Goal: Transaction & Acquisition: Purchase product/service

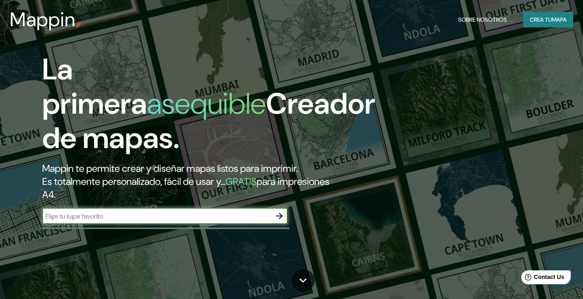
click at [253, 216] on input "text" at bounding box center [156, 216] width 229 height 9
type input "san juan de lurigancho"
click at [285, 216] on button "button" at bounding box center [279, 216] width 16 height 16
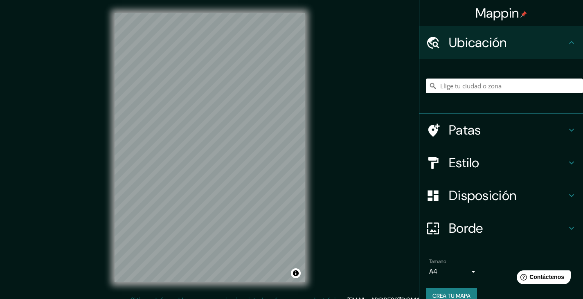
click at [497, 40] on font "Ubicación" at bounding box center [478, 42] width 58 height 17
click at [488, 43] on font "Ubicación" at bounding box center [478, 42] width 58 height 17
drag, startPoint x: 488, startPoint y: 43, endPoint x: 319, endPoint y: 39, distance: 169.1
click at [474, 44] on font "Ubicación" at bounding box center [478, 42] width 58 height 17
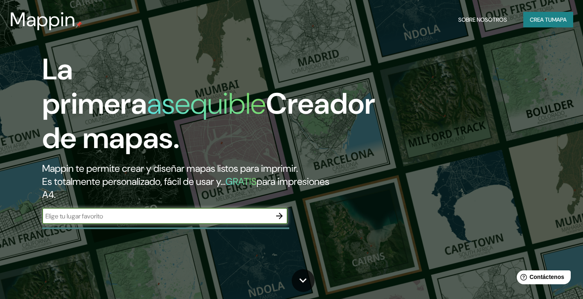
click at [544, 19] on font "Crea tu" at bounding box center [541, 19] width 22 height 7
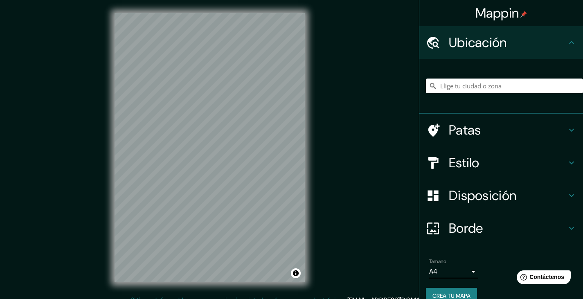
click at [487, 165] on h4 "Estilo" at bounding box center [508, 163] width 118 height 16
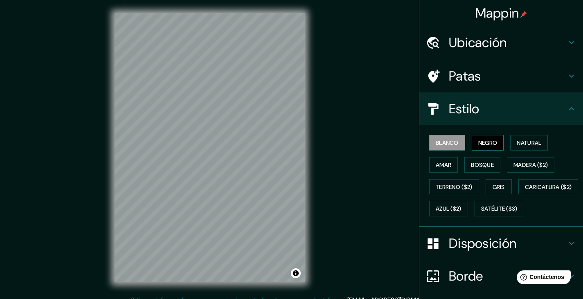
click at [488, 140] on font "Negro" at bounding box center [487, 142] width 19 height 7
click at [452, 140] on font "Blanco" at bounding box center [447, 142] width 23 height 7
click at [533, 142] on font "Natural" at bounding box center [529, 142] width 25 height 7
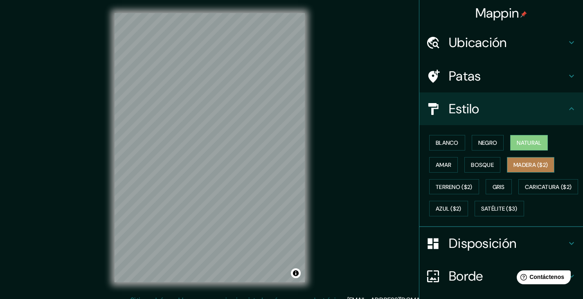
click at [527, 167] on font "Madera ($2)" at bounding box center [531, 164] width 34 height 7
click at [525, 142] on font "Natural" at bounding box center [529, 142] width 25 height 7
click at [517, 146] on font "Natural" at bounding box center [529, 142] width 25 height 7
click at [494, 183] on font "Gris" at bounding box center [499, 187] width 12 height 11
click at [518, 139] on font "Natural" at bounding box center [529, 142] width 25 height 7
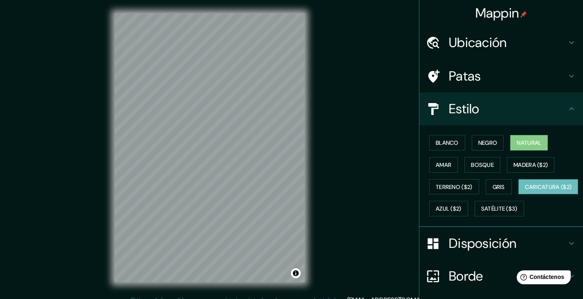
click at [525, 191] on font "Caricatura ($2)" at bounding box center [548, 186] width 47 height 7
click at [481, 214] on font "Satélite ($3)" at bounding box center [499, 208] width 36 height 11
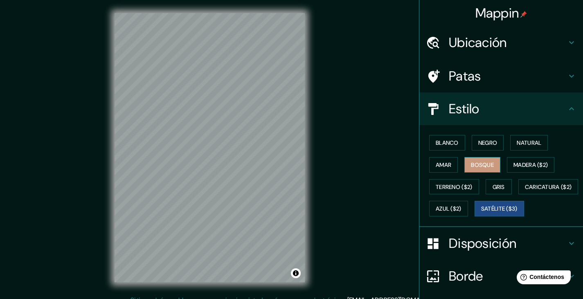
click at [471, 163] on font "Bosque" at bounding box center [482, 164] width 23 height 7
click at [447, 146] on font "Blanco" at bounding box center [447, 142] width 23 height 7
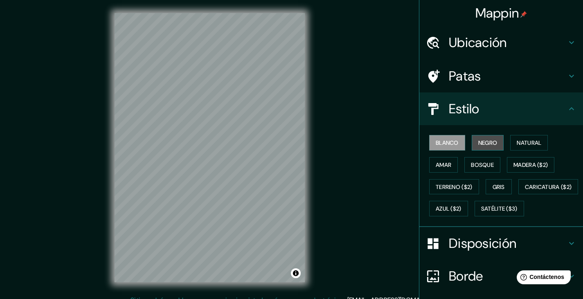
click at [478, 142] on font "Negro" at bounding box center [487, 142] width 19 height 7
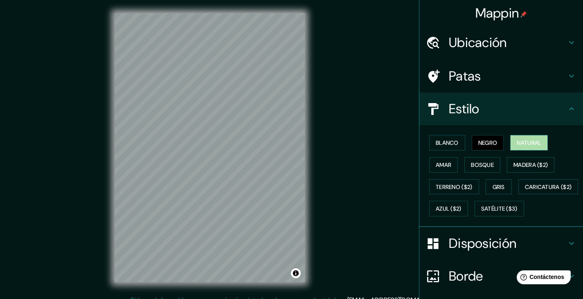
click at [517, 141] on font "Natural" at bounding box center [529, 142] width 25 height 7
click at [498, 182] on font "Gris" at bounding box center [499, 187] width 12 height 11
click at [529, 136] on button "Natural" at bounding box center [529, 143] width 38 height 16
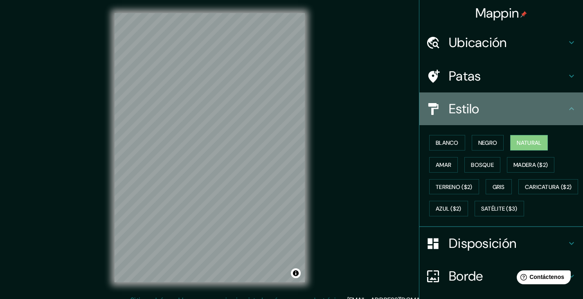
click at [560, 113] on h4 "Estilo" at bounding box center [508, 109] width 118 height 16
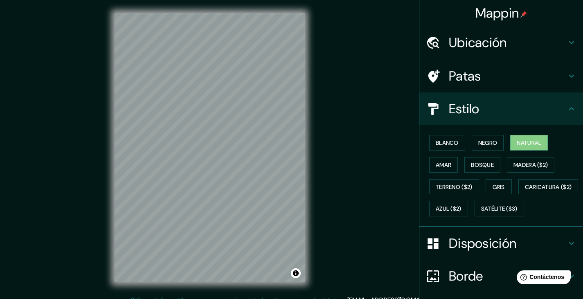
click at [560, 113] on h4 "Estilo" at bounding box center [508, 109] width 118 height 16
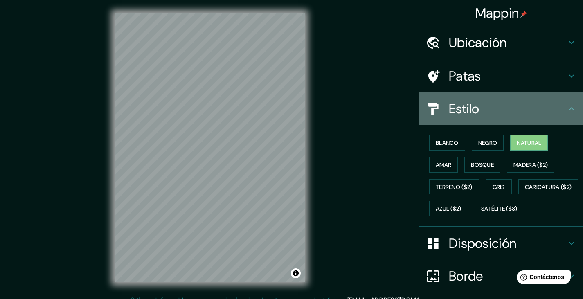
click at [433, 112] on icon at bounding box center [433, 109] width 14 height 14
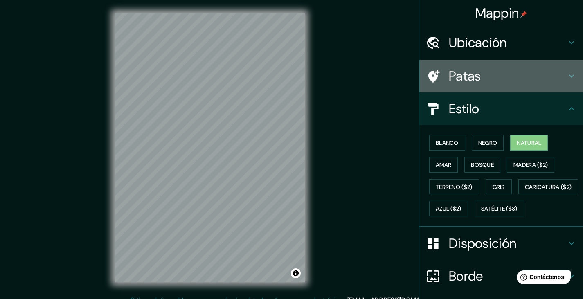
click at [468, 71] on font "Patas" at bounding box center [465, 76] width 32 height 17
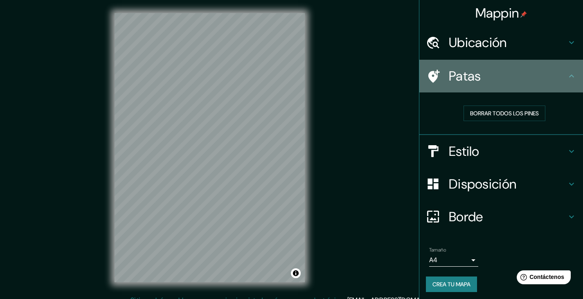
click at [468, 71] on font "Patas" at bounding box center [465, 76] width 32 height 17
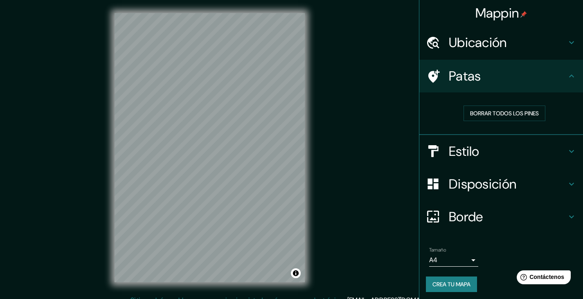
click at [475, 45] on font "Ubicación" at bounding box center [478, 42] width 58 height 17
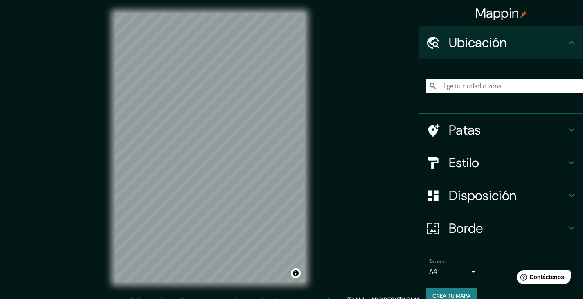
click at [475, 45] on font "Ubicación" at bounding box center [478, 42] width 58 height 17
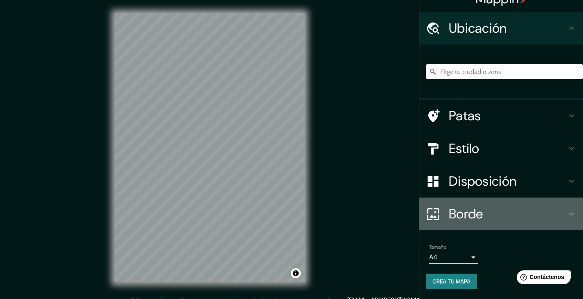
click at [508, 214] on h4 "Borde" at bounding box center [508, 214] width 118 height 16
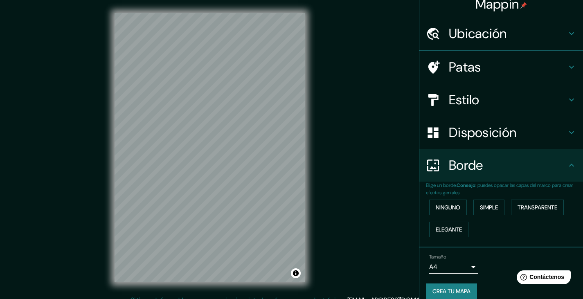
scroll to position [14, 0]
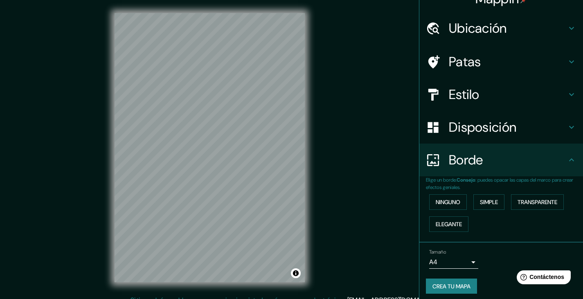
click at [507, 155] on h4 "Borde" at bounding box center [508, 160] width 118 height 16
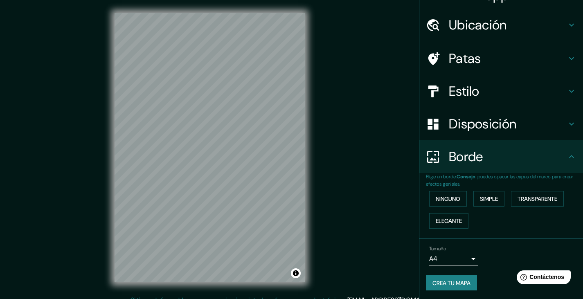
scroll to position [19, 0]
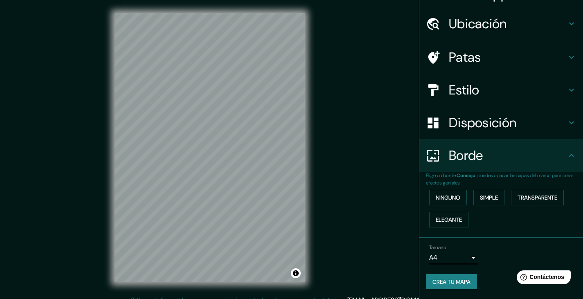
click at [451, 285] on font "Crea tu mapa" at bounding box center [452, 281] width 38 height 7
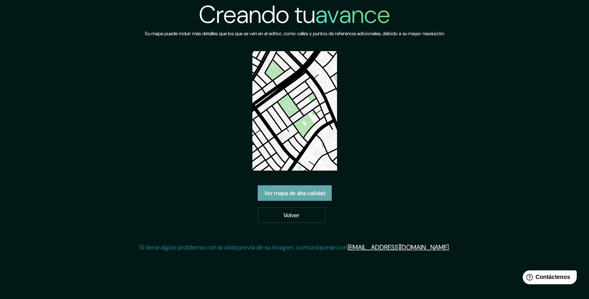
click at [302, 190] on font "Ver mapa de alta calidad" at bounding box center [294, 193] width 61 height 7
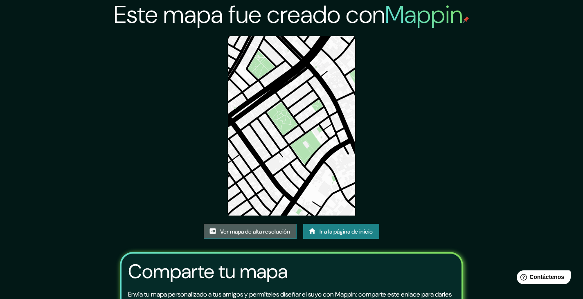
click at [253, 232] on font "Ver mapa de alta resolución" at bounding box center [255, 231] width 70 height 7
